Goal: Task Accomplishment & Management: Manage account settings

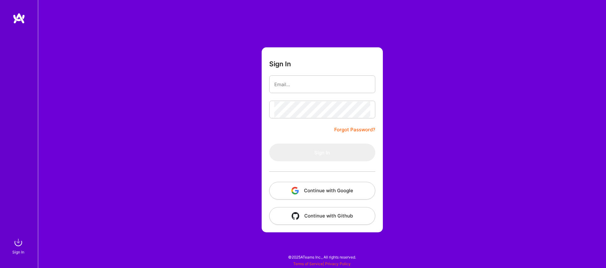
click at [318, 188] on button "Continue with Google" at bounding box center [322, 191] width 106 height 18
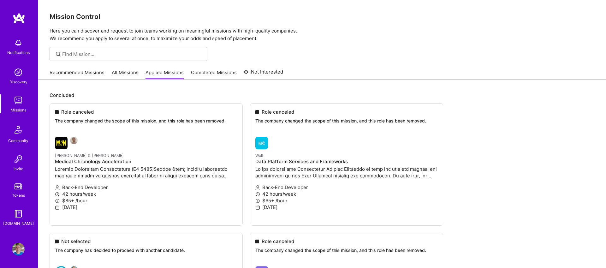
click at [63, 73] on link "Recommended Missions" at bounding box center [77, 74] width 55 height 10
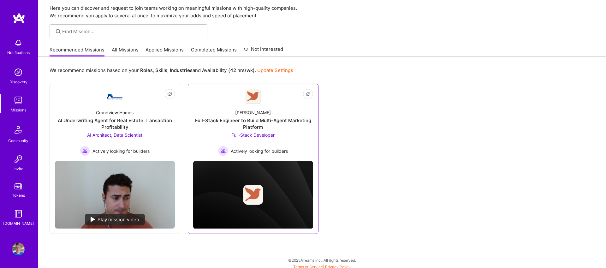
scroll to position [26, 0]
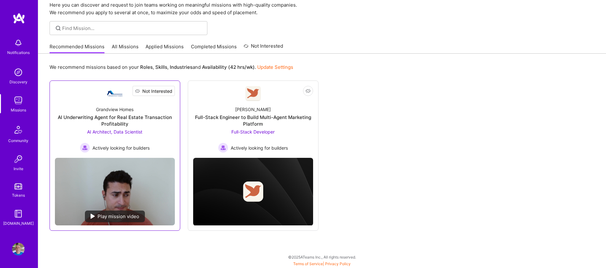
click at [156, 91] on span "Not Interested" at bounding box center [157, 91] width 30 height 7
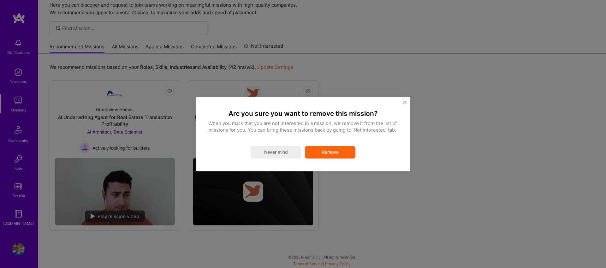
click at [348, 151] on button "Remove" at bounding box center [330, 152] width 50 height 13
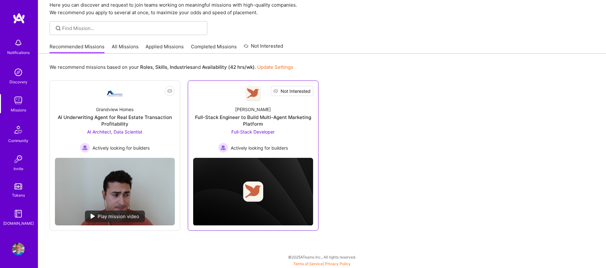
click at [308, 88] on span "Not Interested" at bounding box center [295, 91] width 30 height 7
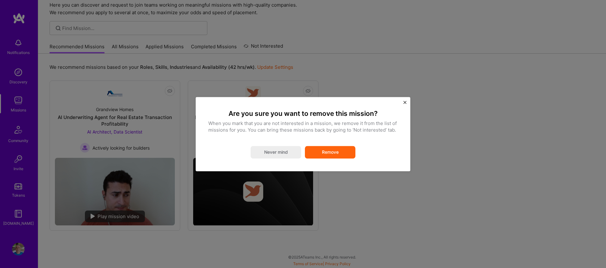
click at [320, 151] on button "Remove" at bounding box center [330, 152] width 50 height 13
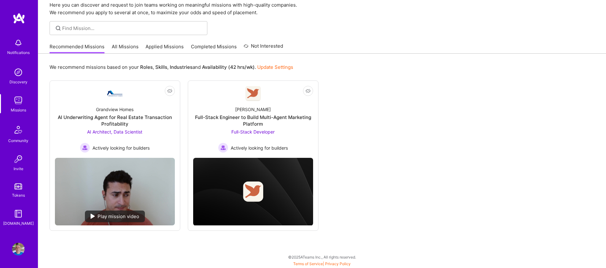
click at [20, 102] on img at bounding box center [18, 100] width 13 height 13
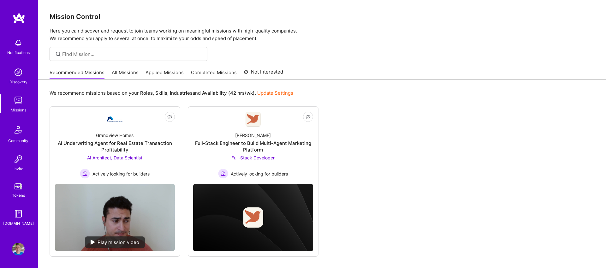
click at [16, 73] on img at bounding box center [18, 72] width 13 height 13
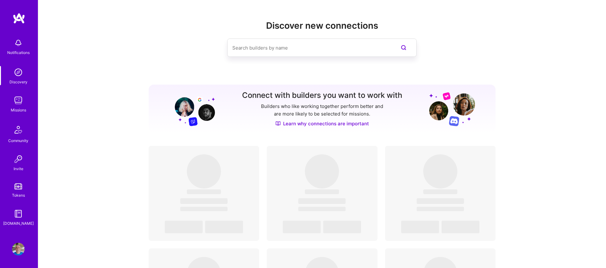
click at [19, 103] on img at bounding box center [18, 100] width 13 height 13
